Goal: Information Seeking & Learning: Find specific fact

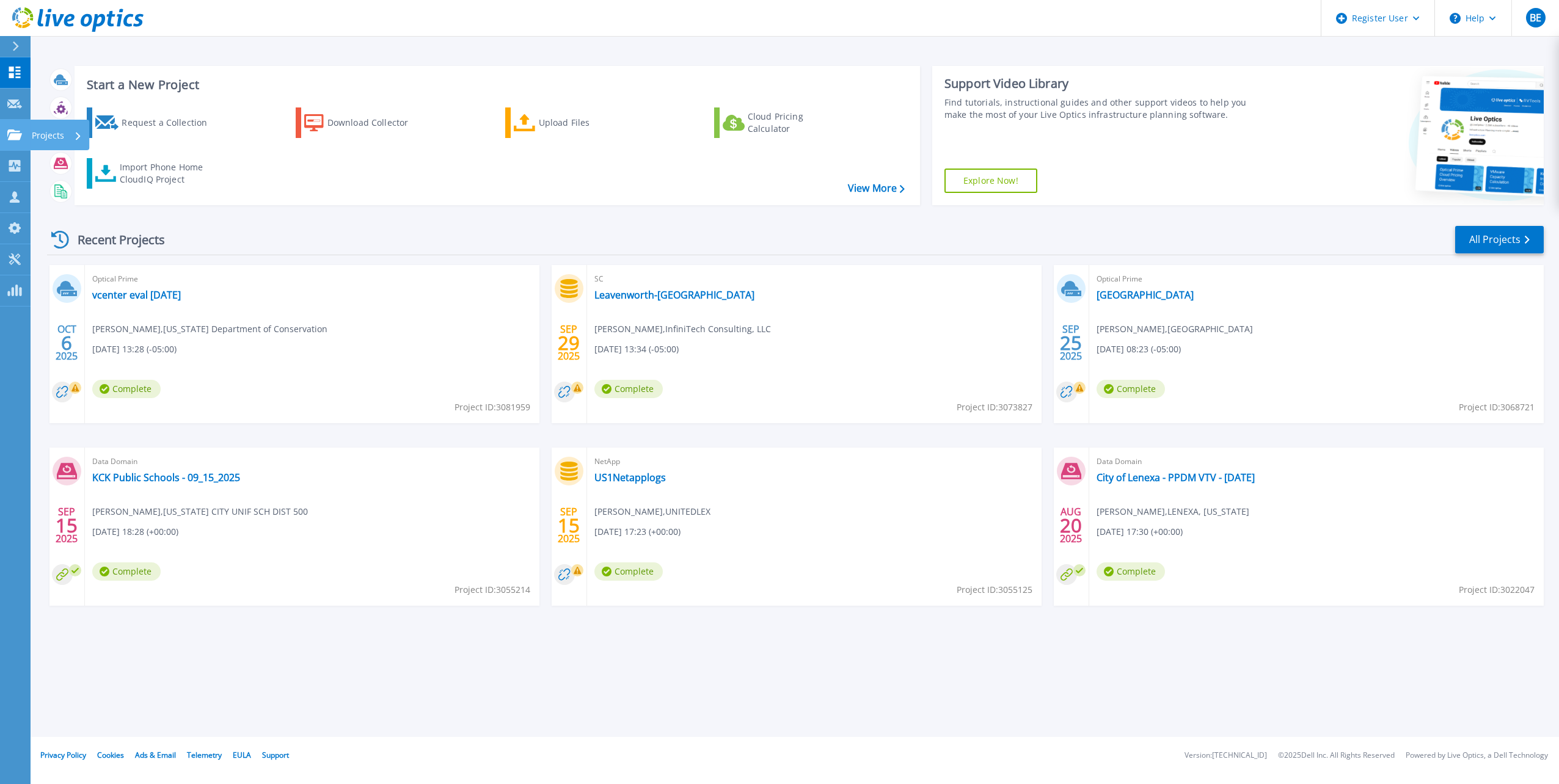
click at [20, 136] on icon at bounding box center [14, 135] width 14 height 11
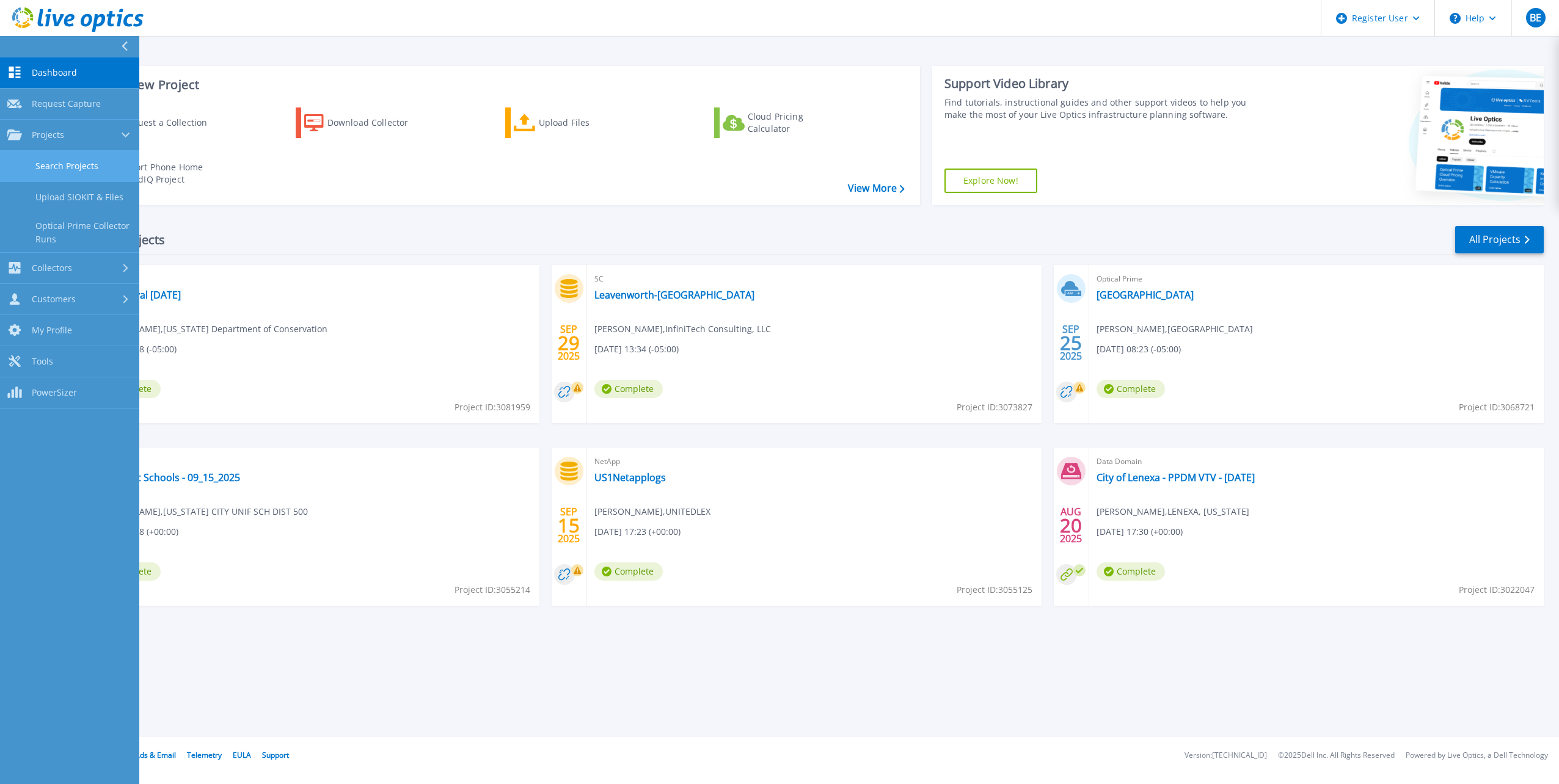
click at [65, 162] on link "Search Projects" at bounding box center [70, 166] width 140 height 31
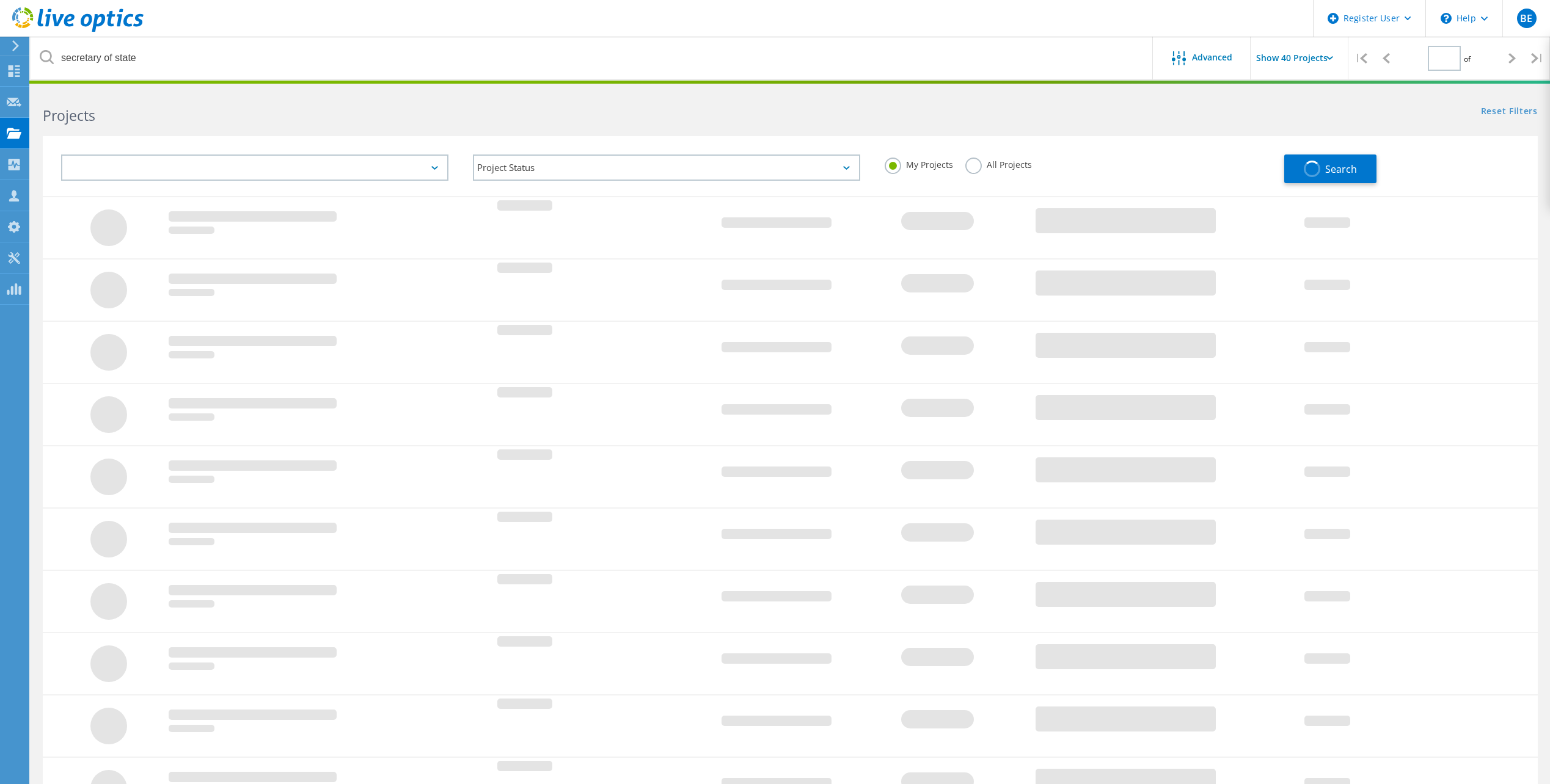
type input "1"
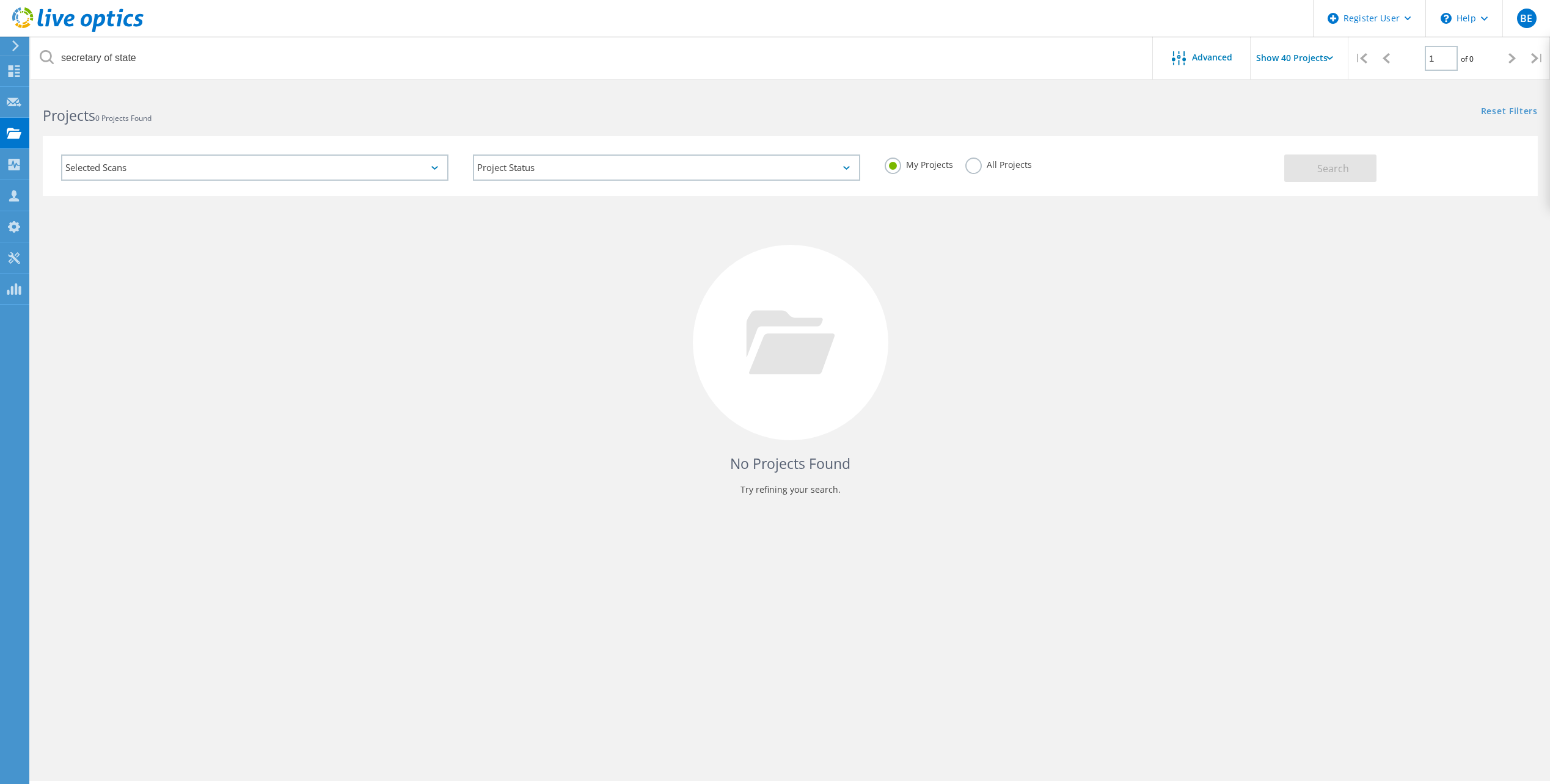
click at [972, 168] on label "All Projects" at bounding box center [999, 163] width 67 height 11
click at [0, 0] on input "All Projects" at bounding box center [0, 0] width 0 height 0
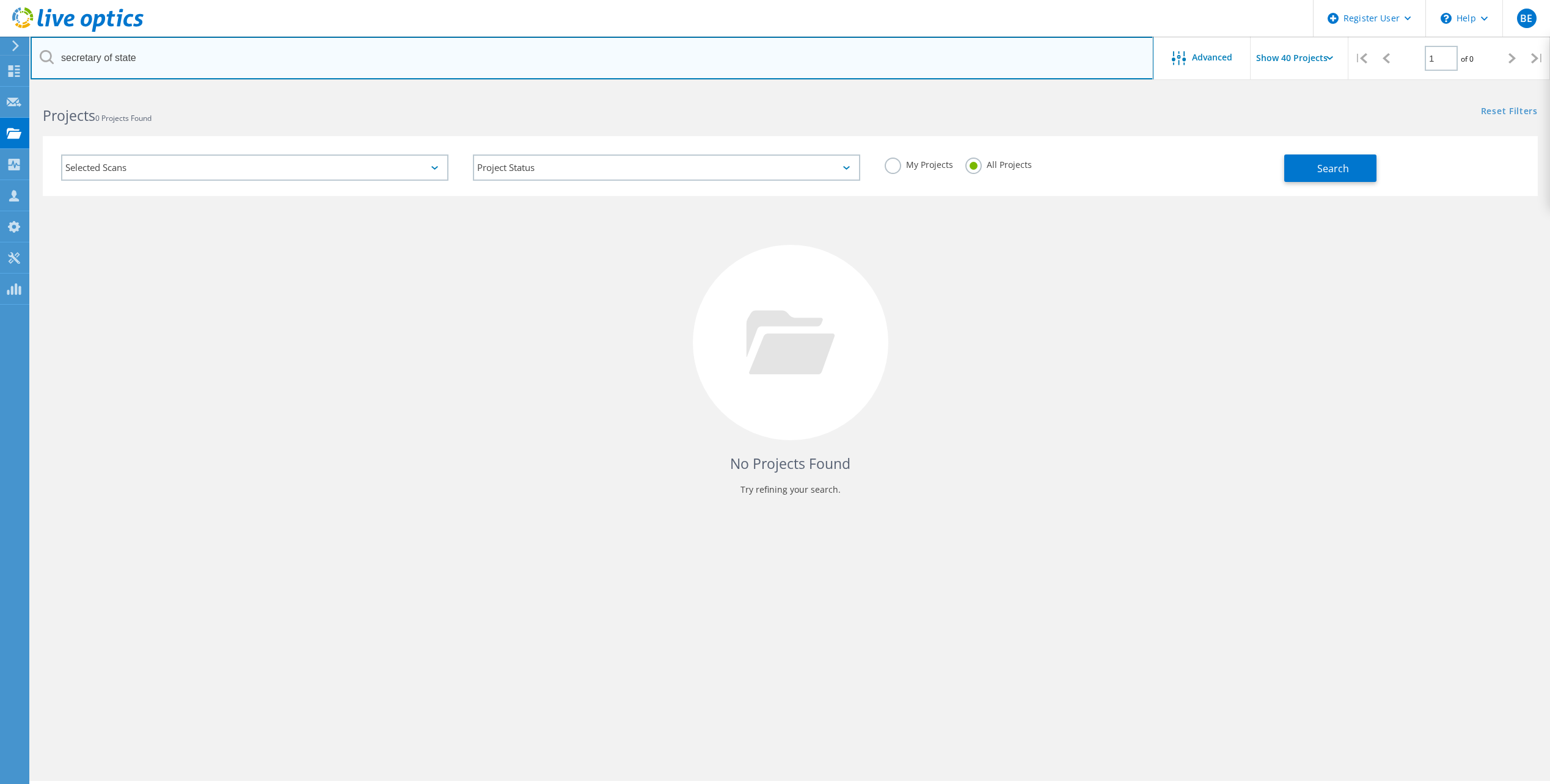
click at [592, 61] on input "secretary of state" at bounding box center [591, 58] width 1123 height 43
drag, startPoint x: 592, startPoint y: 61, endPoint x: 171, endPoint y: 75, distance: 421.2
click at [35, 50] on input "secretary of state" at bounding box center [591, 58] width 1123 height 43
click at [262, 51] on input "text" at bounding box center [591, 58] width 1123 height 43
click at [204, 60] on input "text" at bounding box center [591, 58] width 1123 height 43
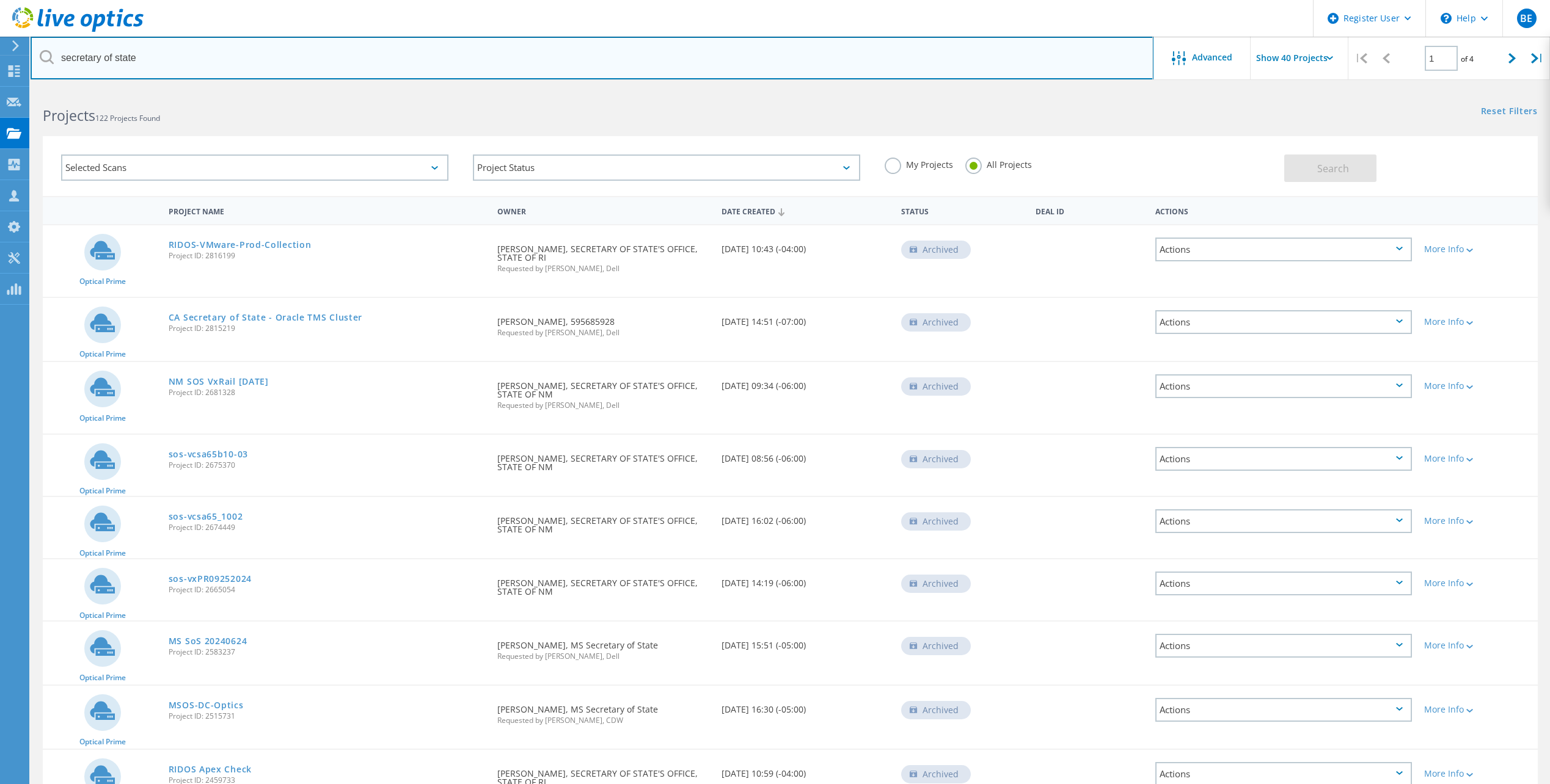
drag, startPoint x: 150, startPoint y: 63, endPoint x: 61, endPoint y: 53, distance: 89.6
click at [61, 53] on input "secretary of state" at bounding box center [591, 58] width 1123 height 43
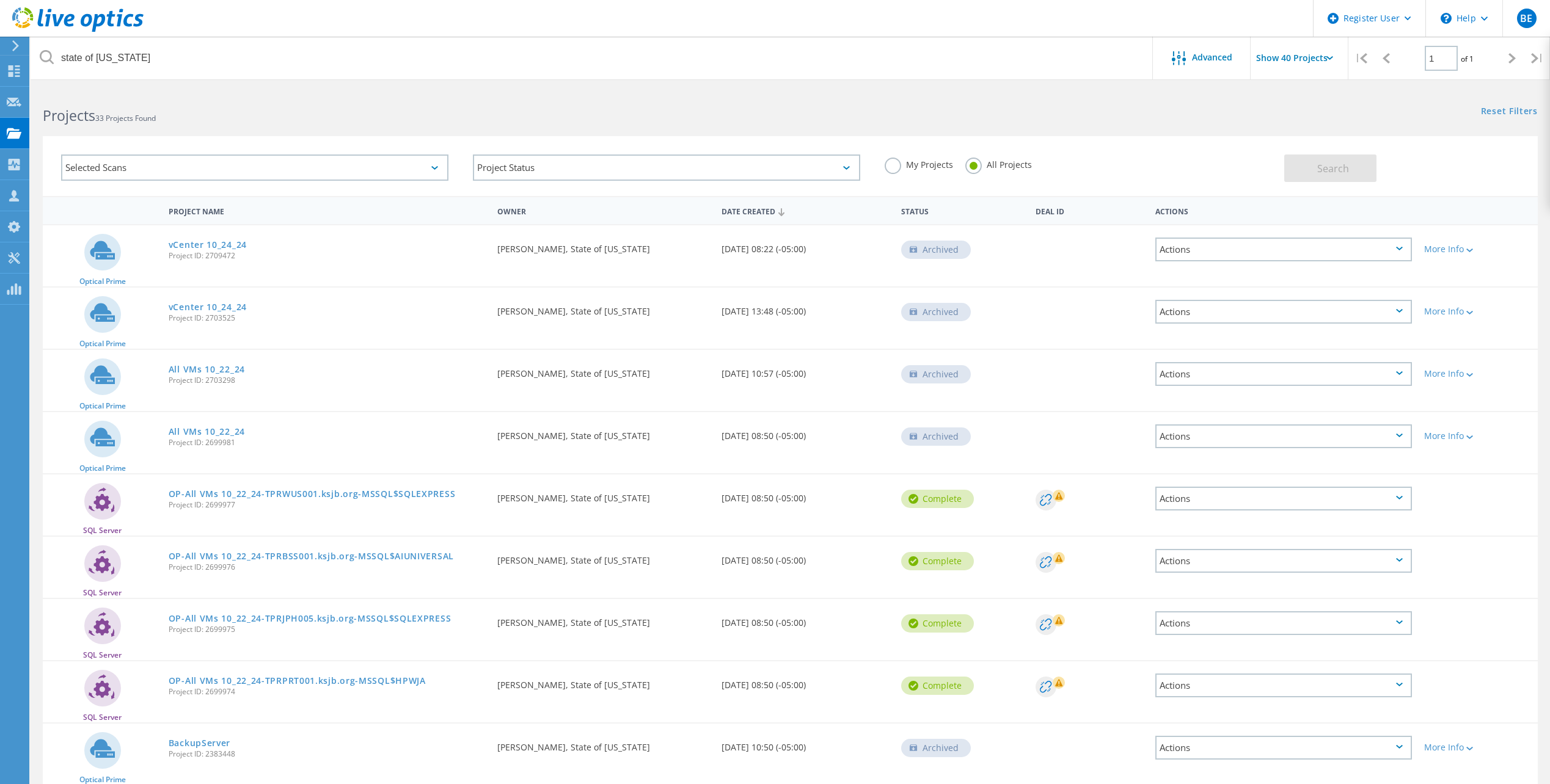
click at [433, 168] on icon at bounding box center [434, 168] width 7 height 4
click at [100, 222] on label "Optical Prime" at bounding box center [265, 222] width 351 height 14
click at [0, 0] on input "Optical Prime" at bounding box center [0, 0] width 0 height 0
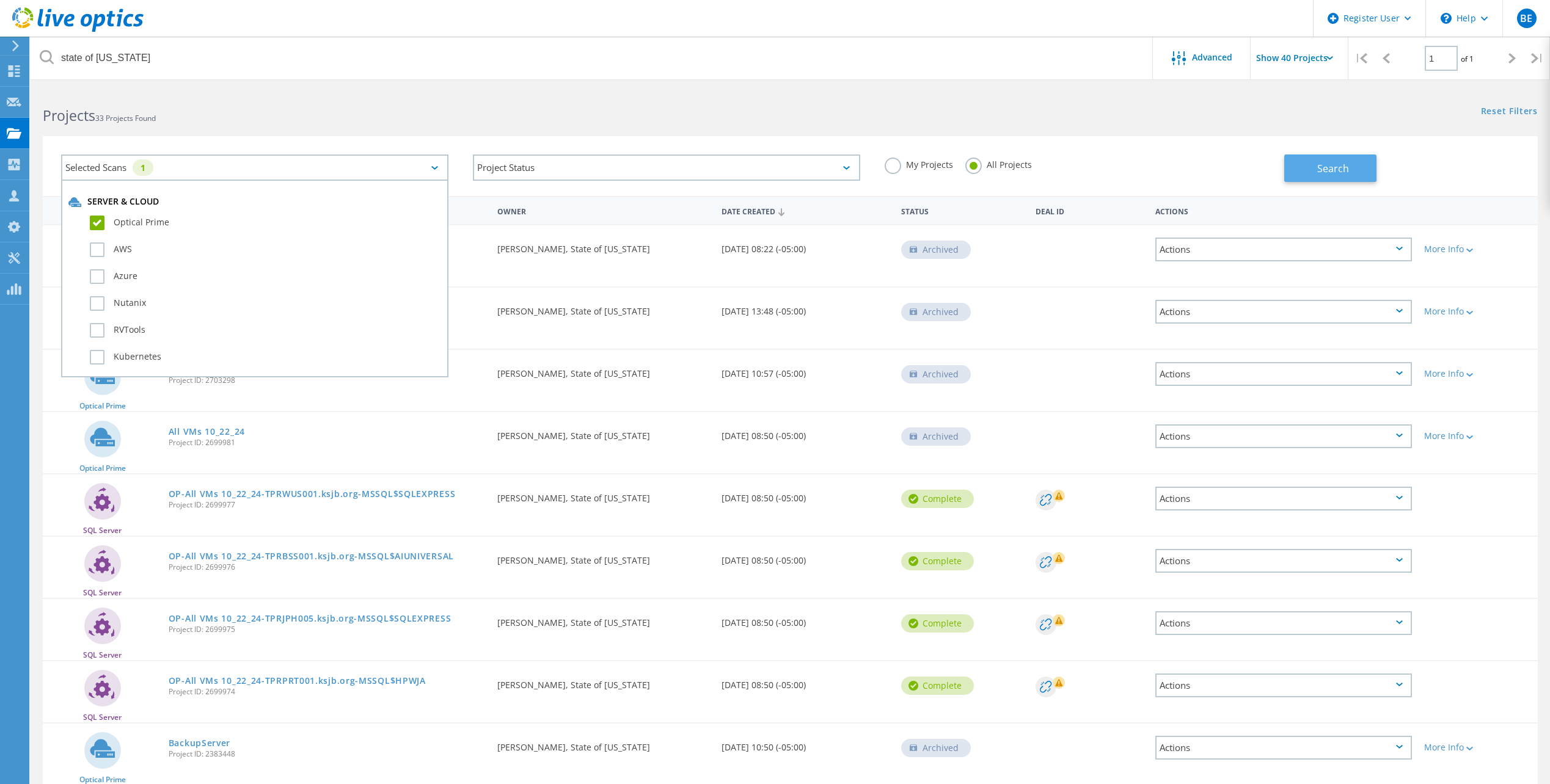
click at [1356, 177] on button "Search" at bounding box center [1331, 168] width 93 height 27
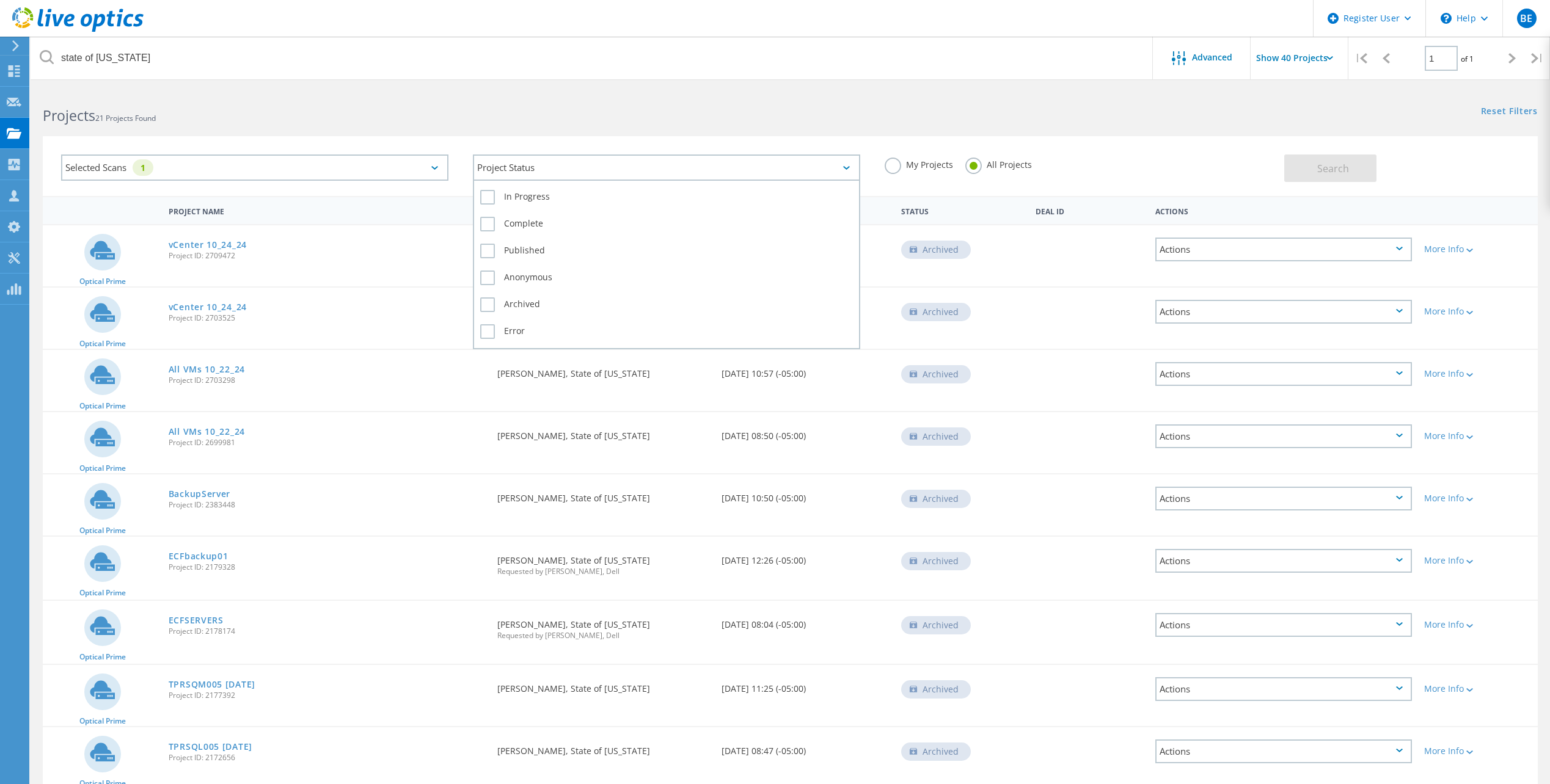
click at [847, 166] on icon at bounding box center [846, 168] width 7 height 4
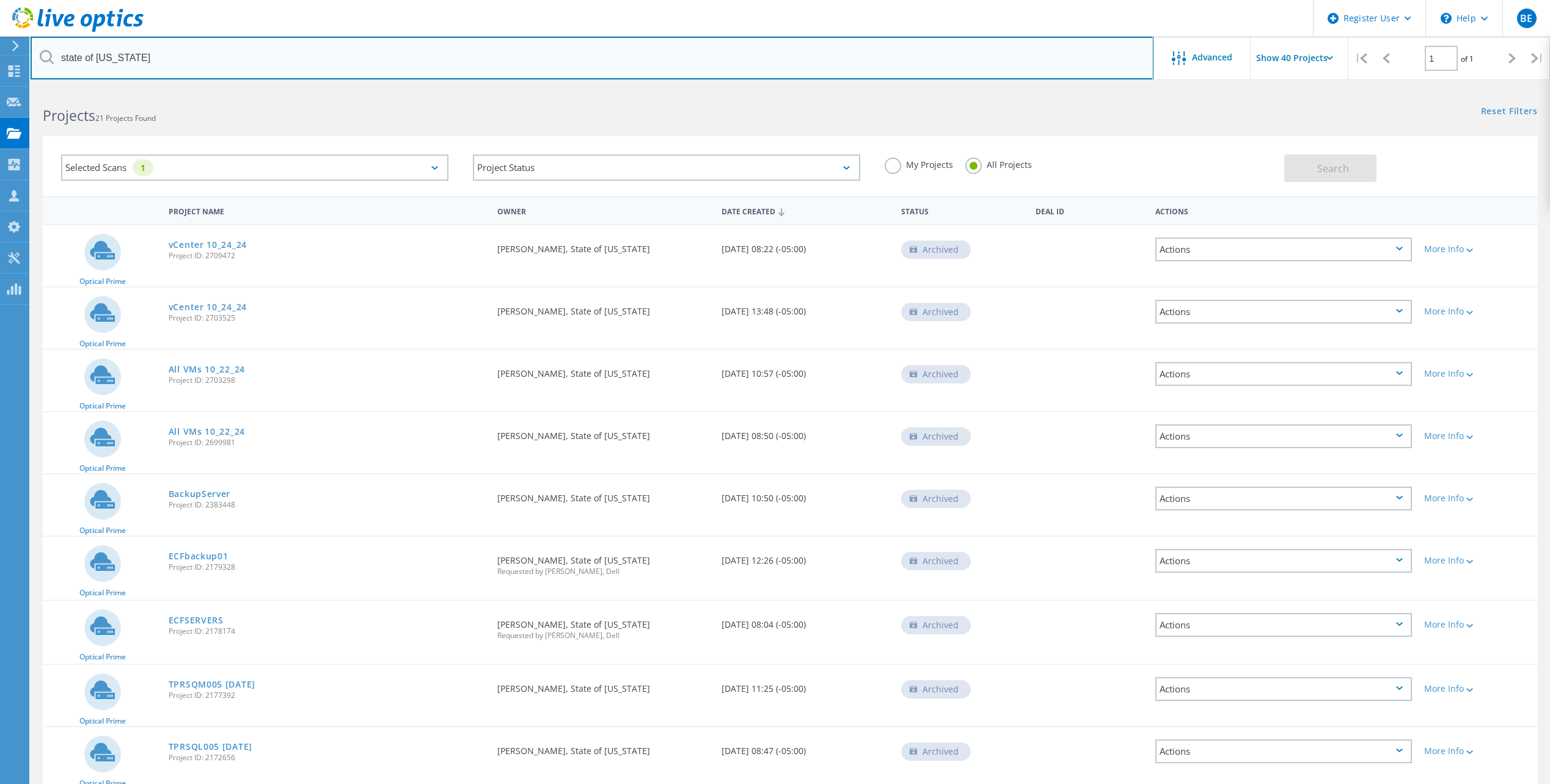
drag, startPoint x: 143, startPoint y: 58, endPoint x: 130, endPoint y: 119, distance: 62.4
click at [52, 61] on div "state of [US_STATE]" at bounding box center [591, 58] width 1123 height 43
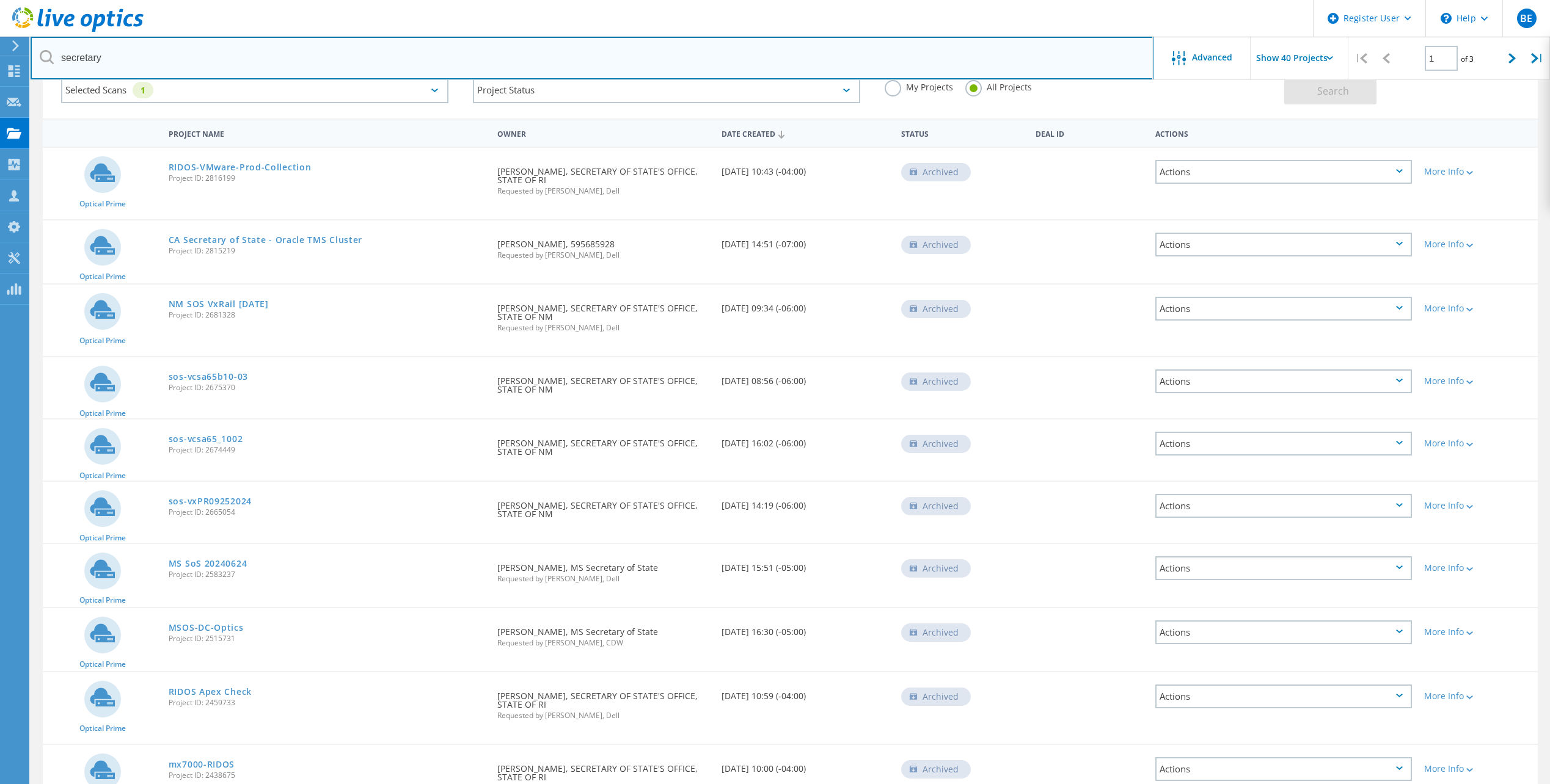
scroll to position [81, 0]
drag, startPoint x: 134, startPoint y: 57, endPoint x: 58, endPoint y: 56, distance: 76.0
click at [58, 56] on input "secretary" at bounding box center [591, 58] width 1123 height 43
paste input "DE300192709339"
type input "DE300192709339"
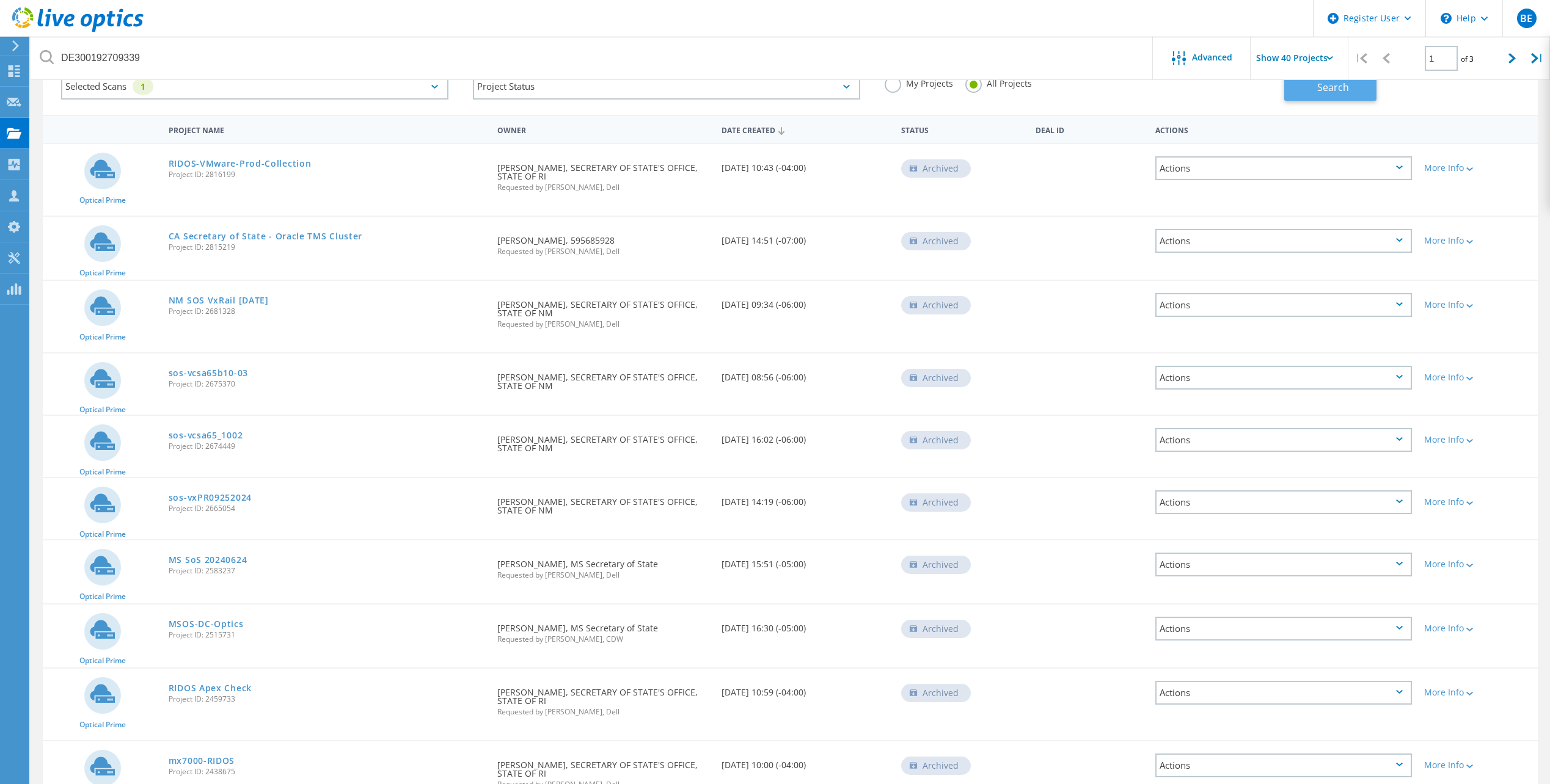
click at [1310, 93] on button "Search" at bounding box center [1331, 87] width 93 height 27
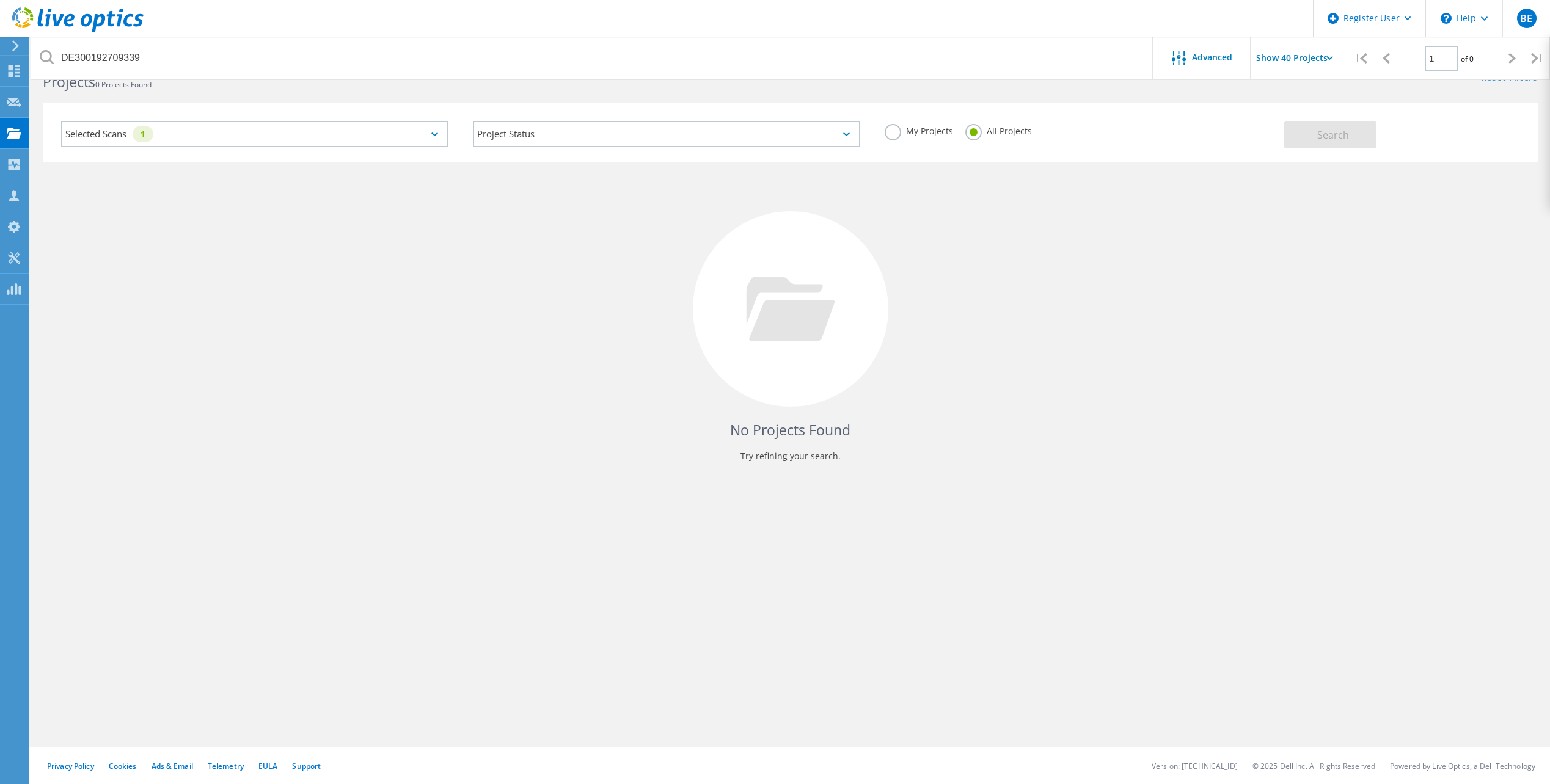
scroll to position [33, 0]
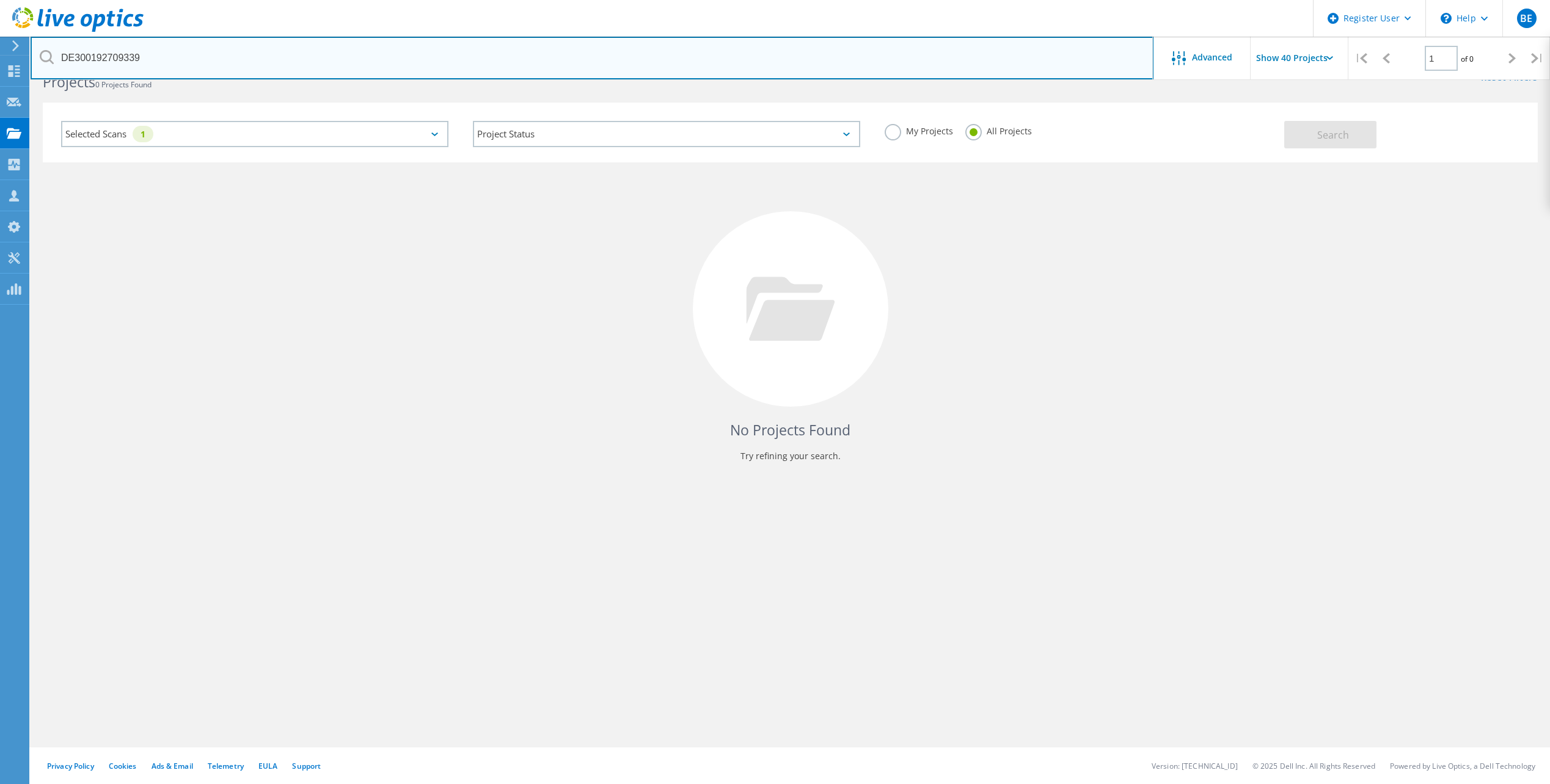
click at [418, 46] on input "DE300192709339" at bounding box center [591, 58] width 1123 height 43
drag, startPoint x: 147, startPoint y: 51, endPoint x: 49, endPoint y: 61, distance: 98.5
click at [49, 61] on div "DE300192709339" at bounding box center [591, 58] width 1123 height 43
click at [301, 61] on input "text" at bounding box center [591, 58] width 1123 height 43
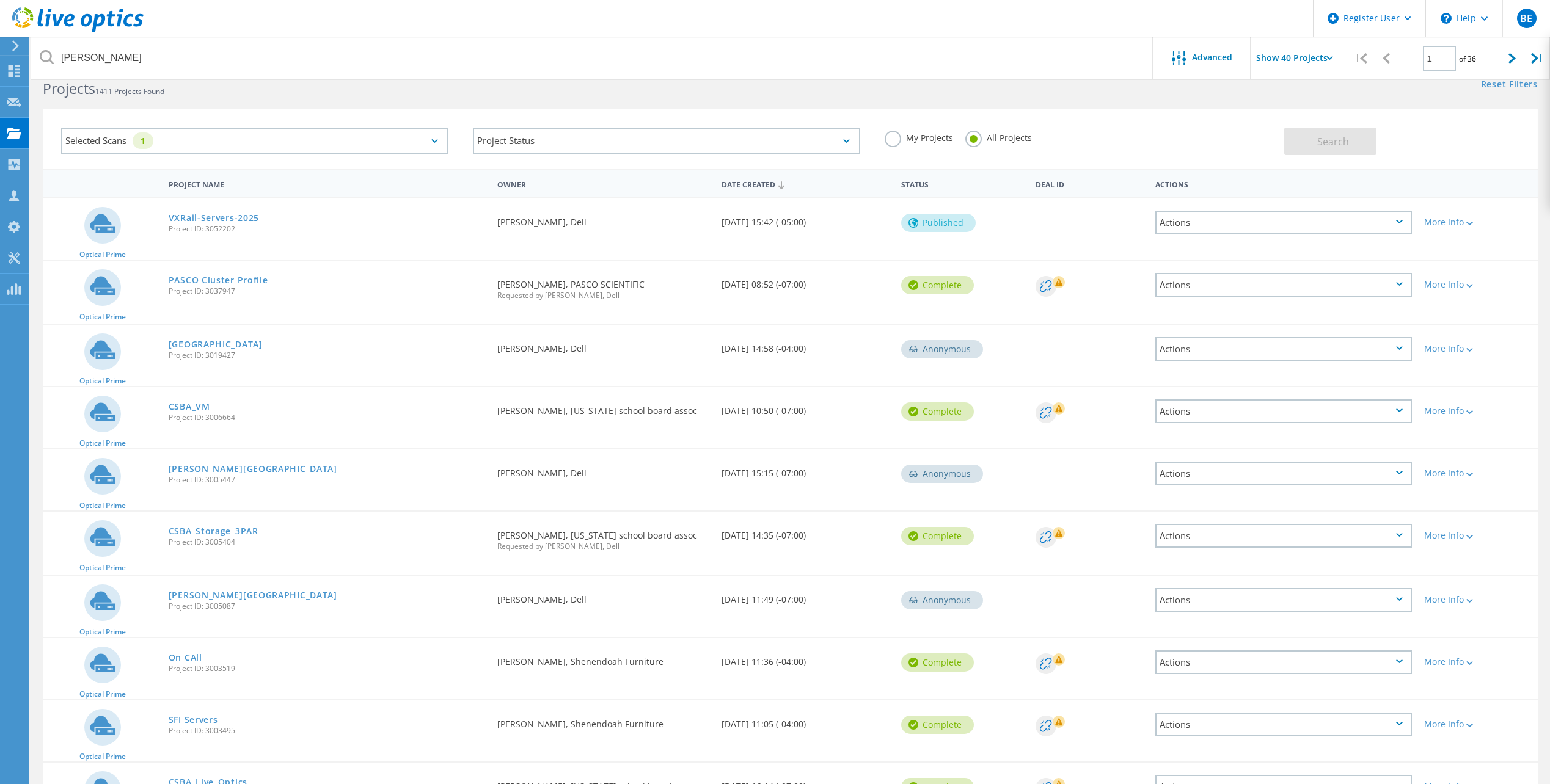
scroll to position [0, 0]
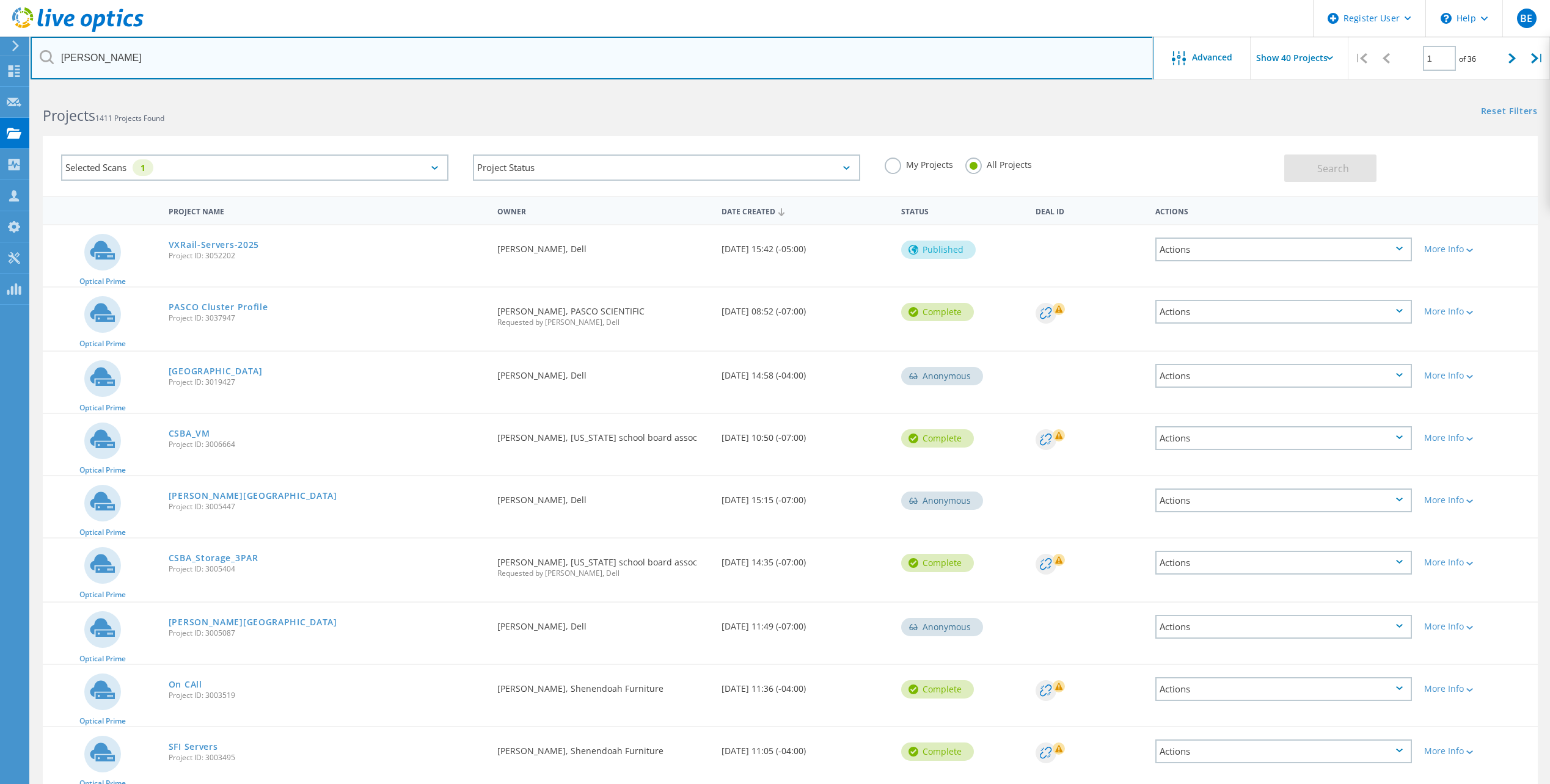
drag, startPoint x: 99, startPoint y: 59, endPoint x: 62, endPoint y: 58, distance: 37.0
click at [62, 58] on input "[PERSON_NAME]" at bounding box center [591, 58] width 1123 height 43
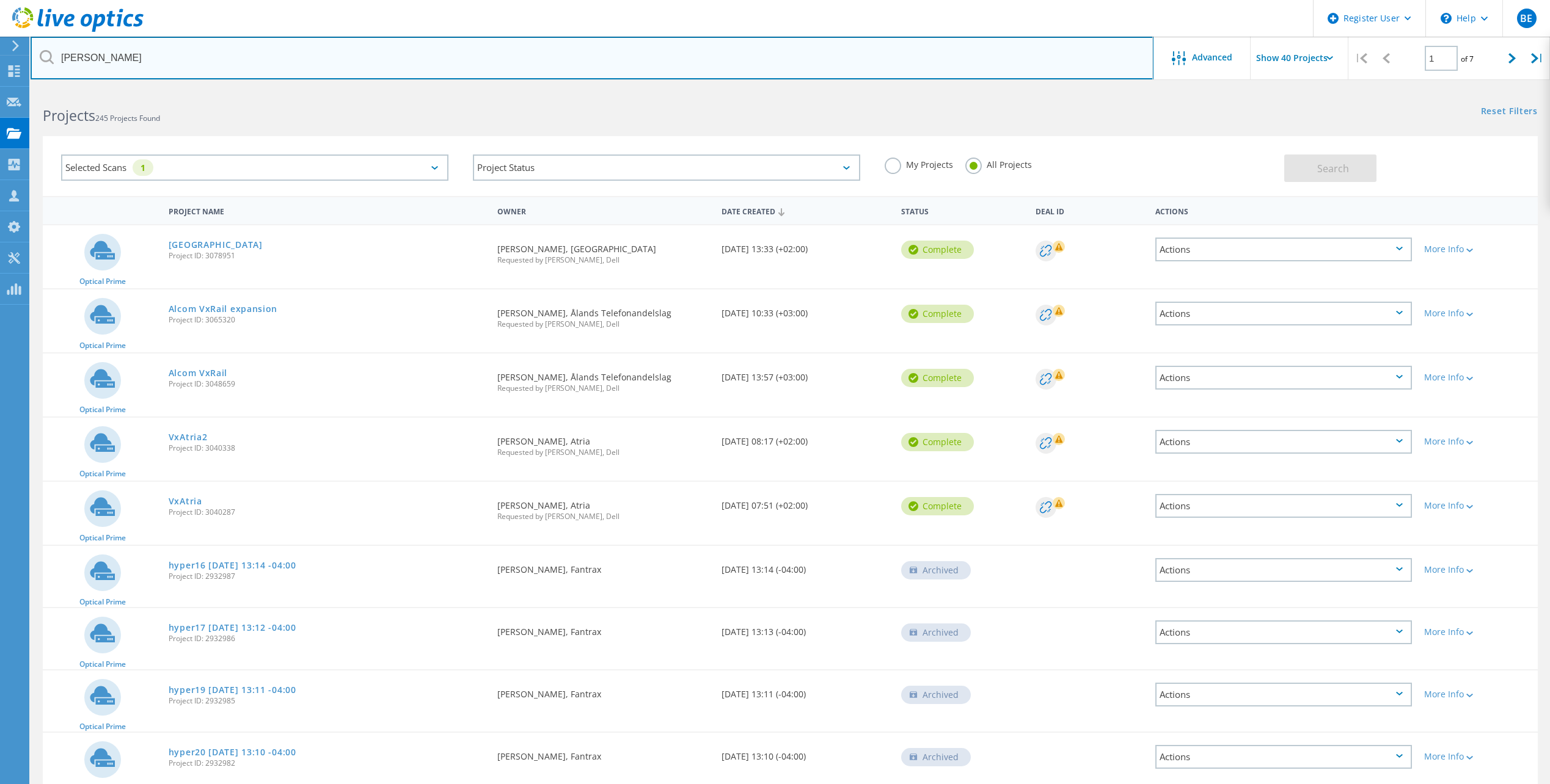
drag, startPoint x: 105, startPoint y: 54, endPoint x: 61, endPoint y: 56, distance: 44.0
click at [61, 56] on input "[PERSON_NAME]" at bounding box center [591, 58] width 1123 height 43
type input "[DOMAIN_NAME]"
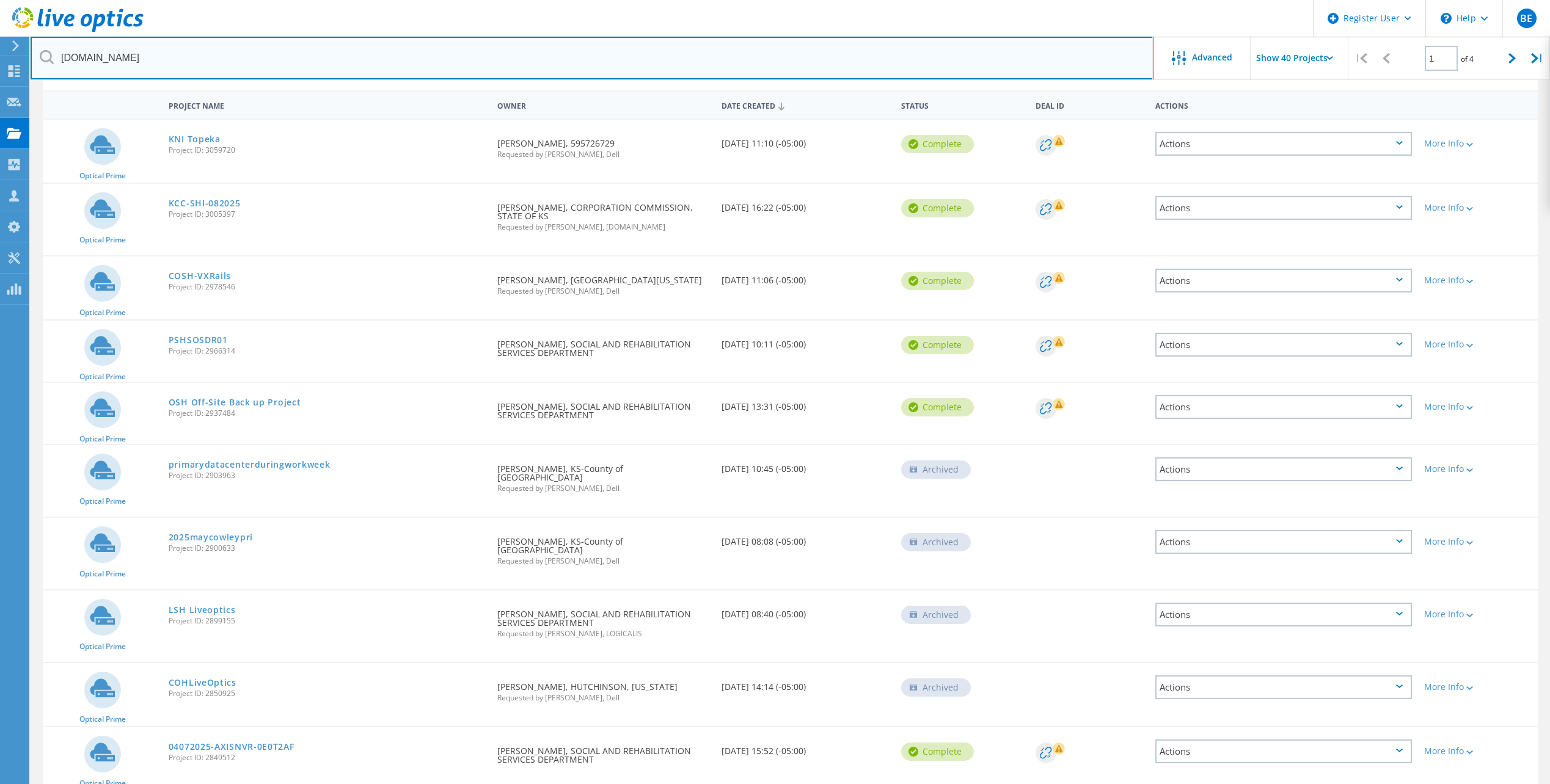
scroll to position [99, 0]
